Goal: Task Accomplishment & Management: Manage account settings

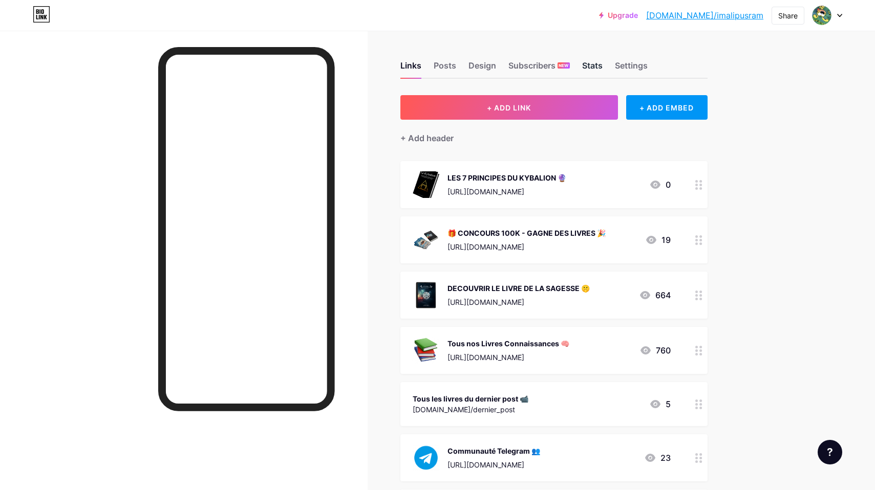
click at [601, 70] on div "Stats" at bounding box center [592, 68] width 20 height 18
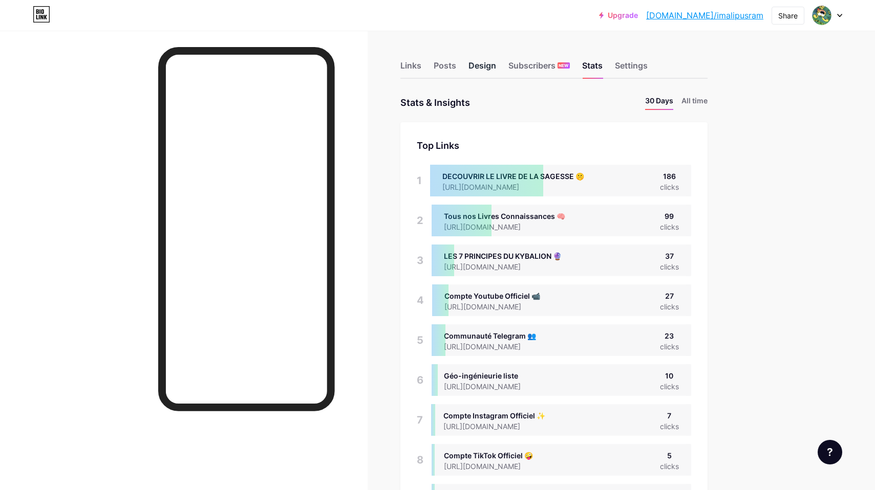
scroll to position [490, 875]
click at [415, 64] on div "Links" at bounding box center [410, 68] width 21 height 18
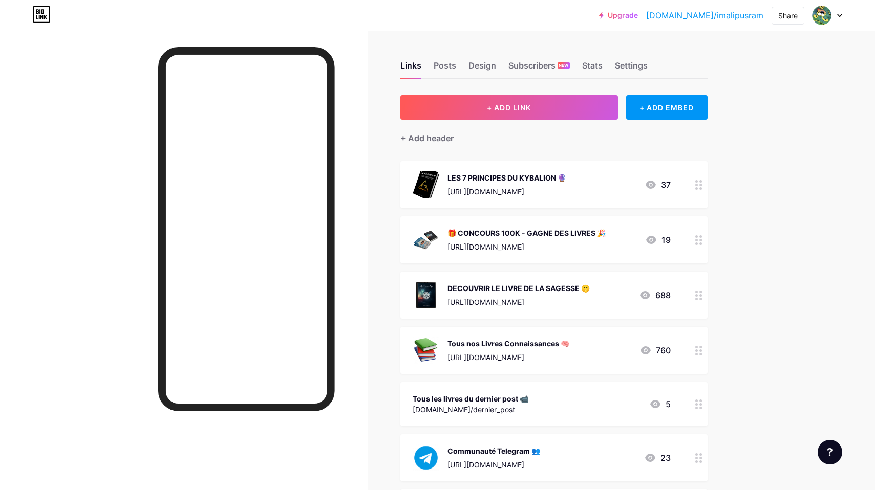
click at [842, 18] on div "Upgrade [DOMAIN_NAME]/imalip... [DOMAIN_NAME]/imalipusram Share Switch accounts…" at bounding box center [437, 15] width 875 height 18
click at [836, 13] on div at bounding box center [827, 15] width 30 height 18
click at [755, 144] on li "Logout" at bounding box center [778, 144] width 127 height 28
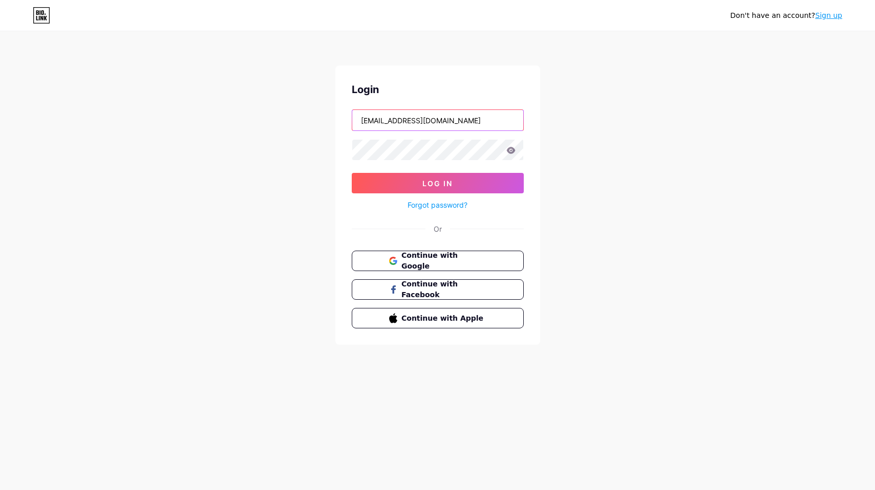
click at [471, 122] on input "[EMAIL_ADDRESS][DOMAIN_NAME]" at bounding box center [437, 120] width 171 height 20
type input "[EMAIL_ADDRESS][DOMAIN_NAME]"
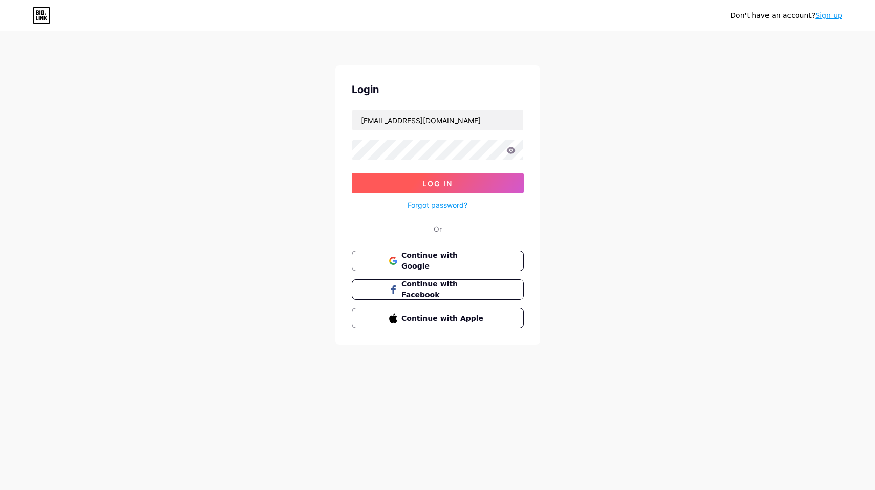
click at [463, 180] on button "Log In" at bounding box center [438, 183] width 172 height 20
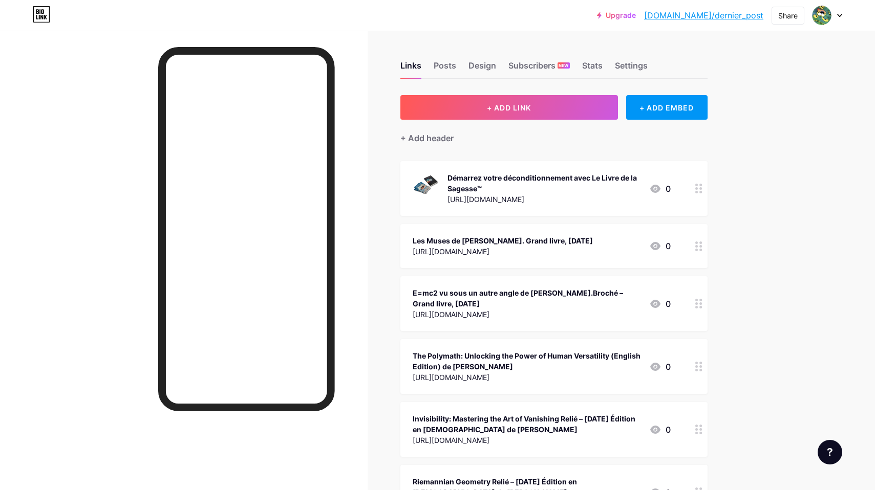
click at [836, 15] on div at bounding box center [827, 15] width 30 height 18
click at [751, 144] on li "Logout" at bounding box center [778, 144] width 127 height 28
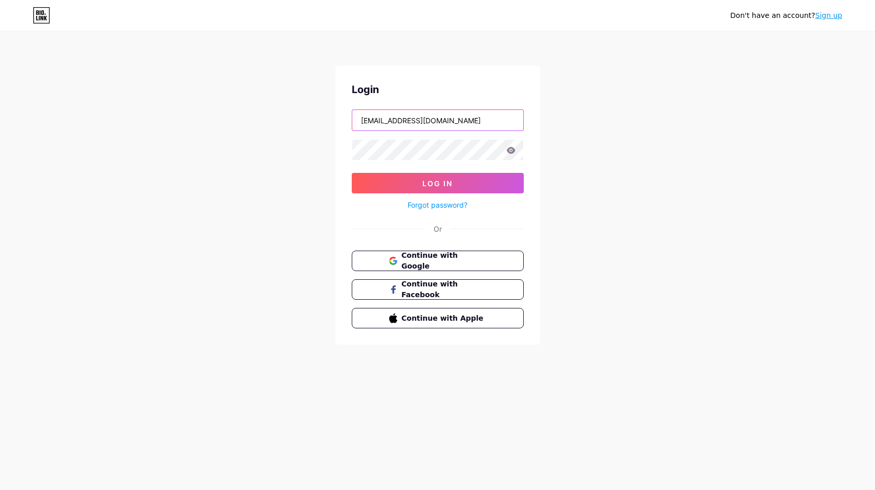
click at [468, 124] on input "[EMAIL_ADDRESS][DOMAIN_NAME]" at bounding box center [437, 120] width 171 height 20
type input "louis.delavaux+1@[DOMAIN_NAME]"
click at [440, 182] on span "Log In" at bounding box center [437, 183] width 30 height 9
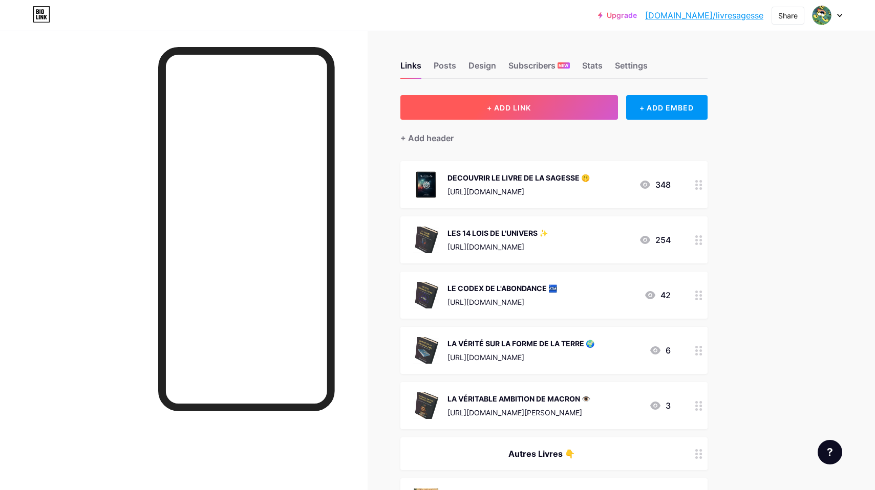
click at [557, 106] on button "+ ADD LINK" at bounding box center [509, 107] width 218 height 25
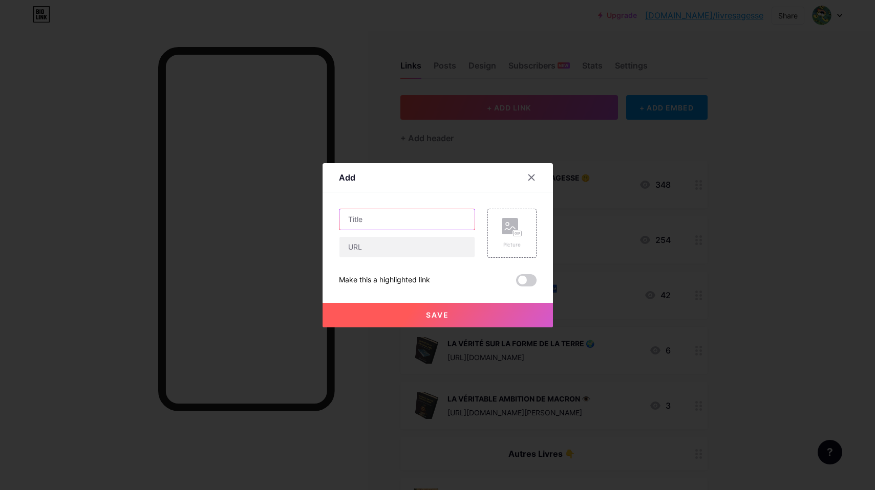
click at [376, 220] on input "text" at bounding box center [406, 219] width 135 height 20
paste input "LES 7 PRINCIPES DU KYBALION 🔮 DECOUVRIR LE LIVRE DE LA SAGESSE 🤫"
drag, startPoint x: 365, startPoint y: 219, endPoint x: 505, endPoint y: 231, distance: 140.3
click at [503, 231] on div "LES 7 PRINCIPES DU KYBALION 🔮 DECOUVRIR LE LIVRE DE LA SAGESSE 🤫 Picture" at bounding box center [438, 233] width 198 height 49
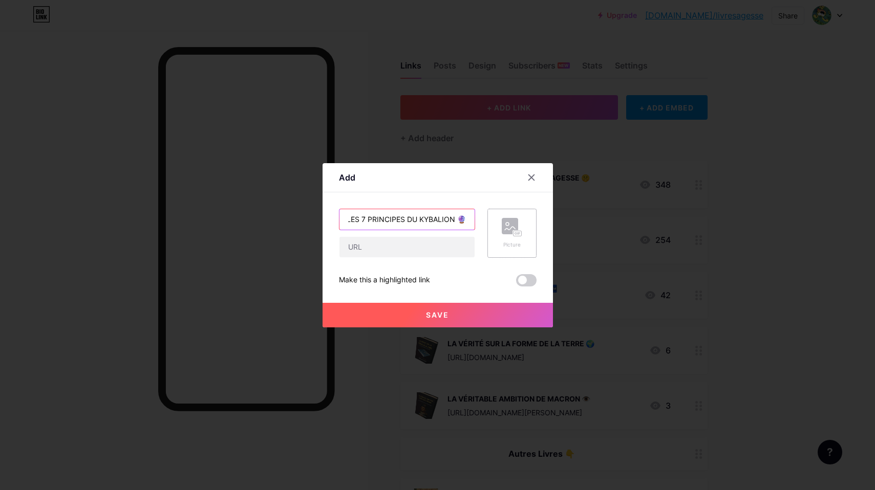
scroll to position [0, 0]
type input "LES 7 PRINCIPES DU KYBALION 🔮"
click at [419, 246] on input "text" at bounding box center [406, 247] width 135 height 20
paste input "[URL][DOMAIN_NAME]"
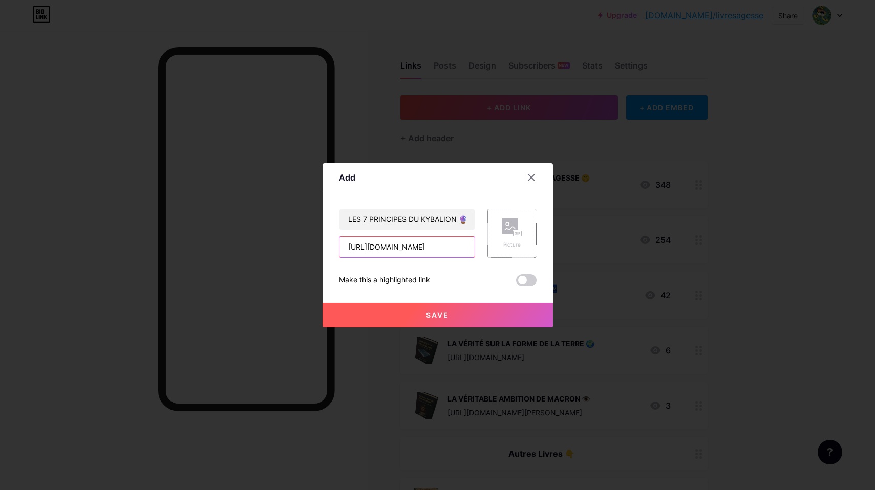
type input "[URL][DOMAIN_NAME]"
click at [517, 237] on div "Picture" at bounding box center [512, 233] width 20 height 31
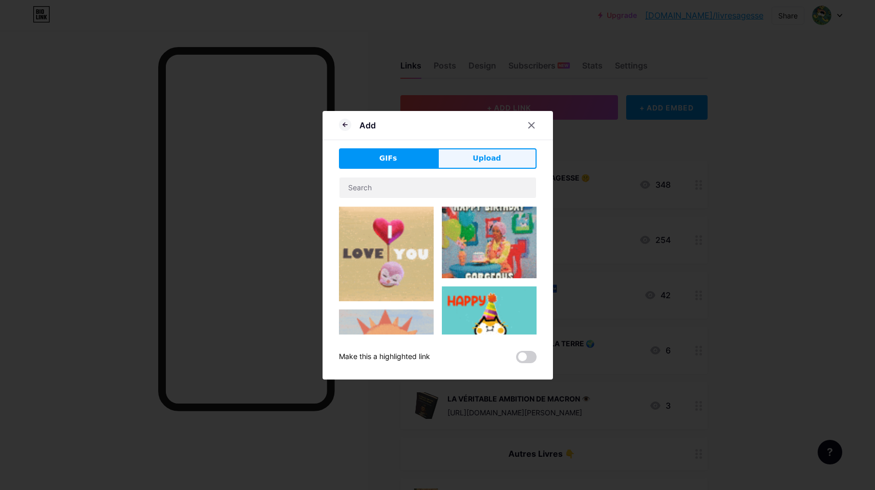
click at [498, 163] on span "Upload" at bounding box center [486, 158] width 28 height 11
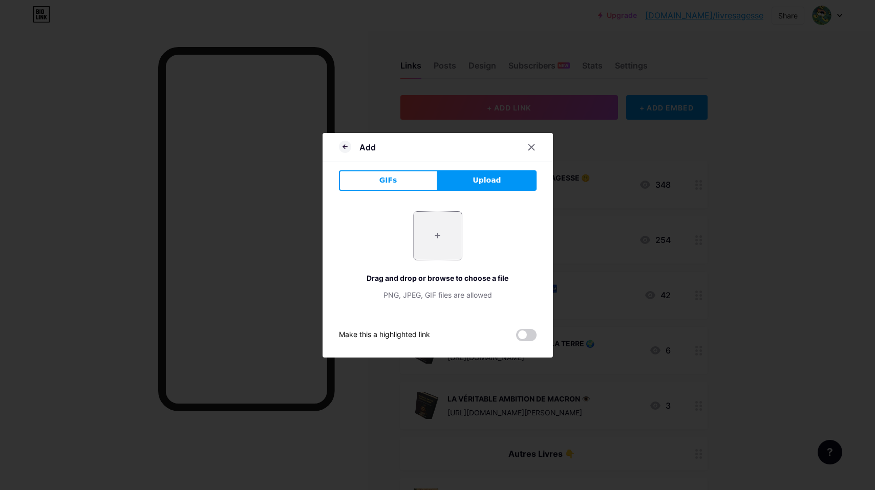
click at [431, 241] on input "file" at bounding box center [438, 236] width 48 height 48
type input "C:\fakepath\689793cbdc893_lekybalion3d.png"
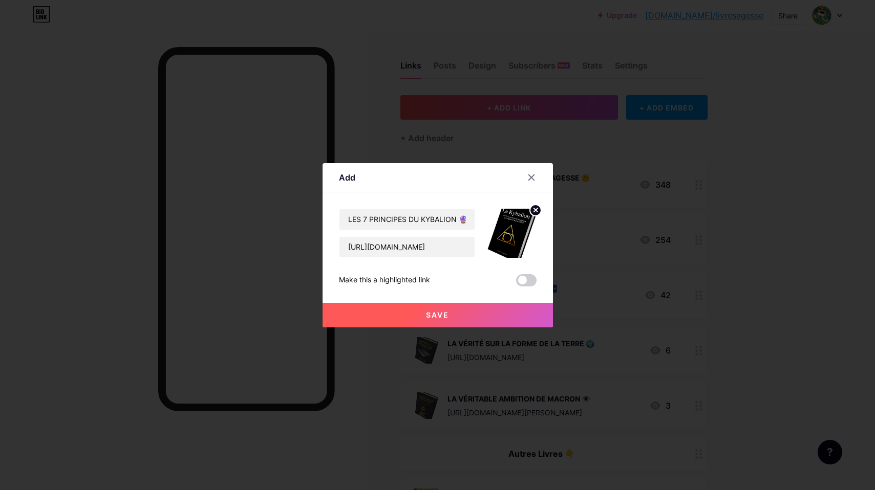
click at [501, 317] on button "Save" at bounding box center [437, 315] width 230 height 25
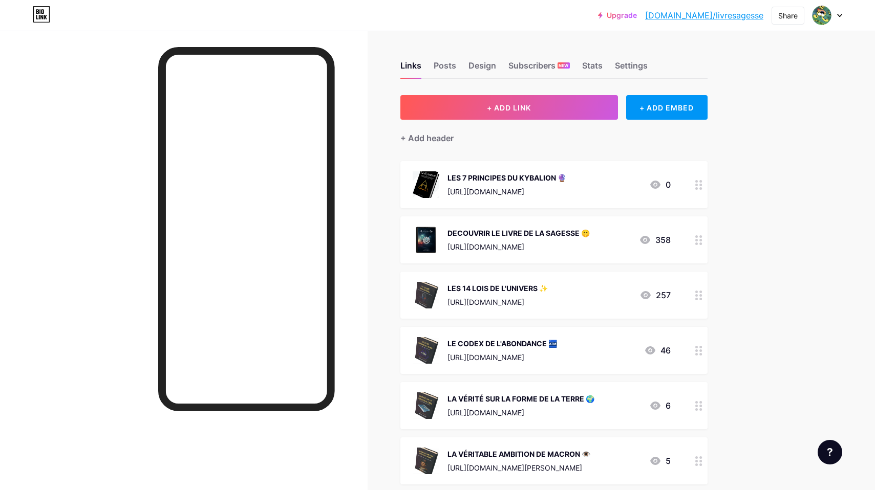
click at [551, 235] on div "DECOUVRIR LE LIVRE DE LA SAGESSE 🤫" at bounding box center [518, 233] width 142 height 11
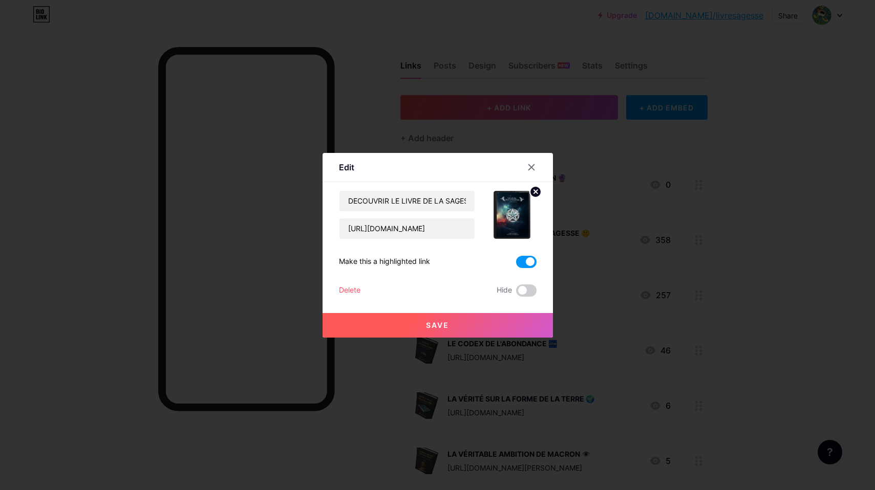
click at [528, 260] on span at bounding box center [526, 262] width 20 height 12
click at [516, 265] on input "checkbox" at bounding box center [516, 265] width 0 height 0
click at [498, 324] on button "Save" at bounding box center [437, 325] width 230 height 25
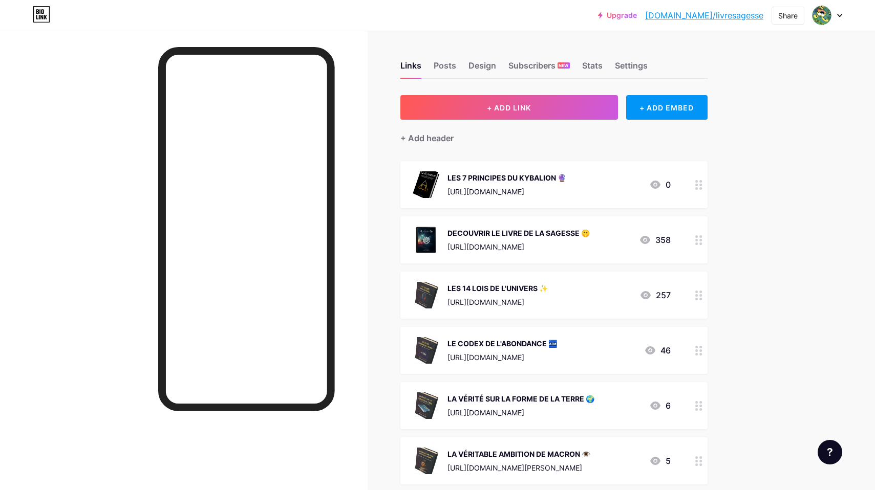
click at [602, 187] on div "LES 7 PRINCIPES DU KYBALION 🔮 [URL][DOMAIN_NAME] 0" at bounding box center [542, 184] width 258 height 27
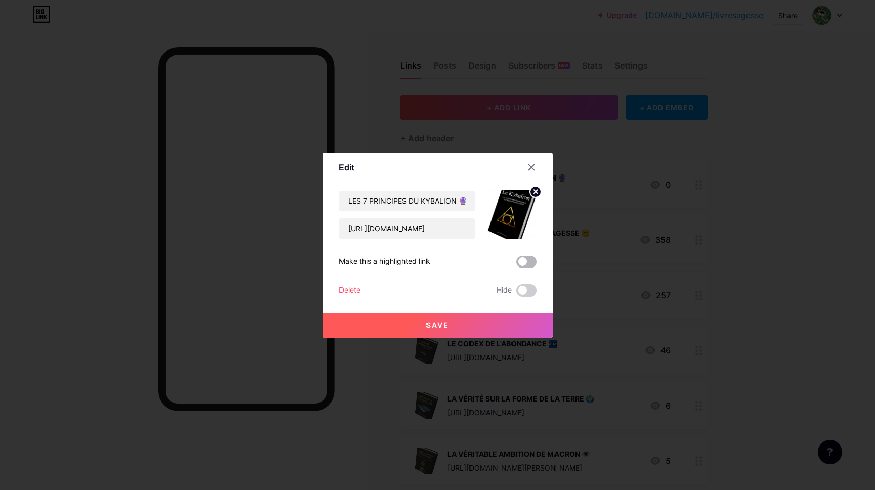
click at [530, 262] on span at bounding box center [526, 262] width 20 height 12
click at [516, 265] on input "checkbox" at bounding box center [516, 265] width 0 height 0
click at [473, 328] on button "Save" at bounding box center [437, 325] width 230 height 25
